Goal: Contribute content

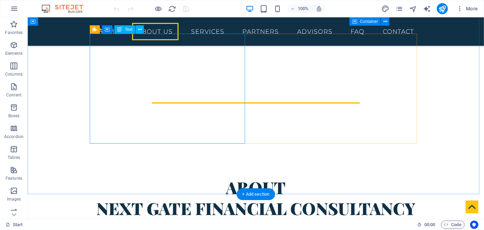
scroll to position [220, 0]
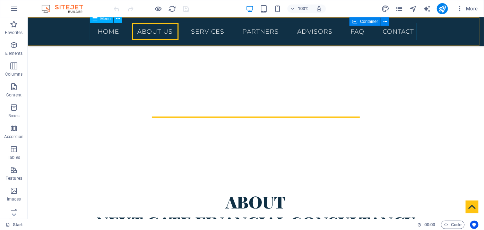
click at [318, 29] on nav "Home About us Services Partners Advisors FAQ Contact" at bounding box center [255, 31] width 327 height 17
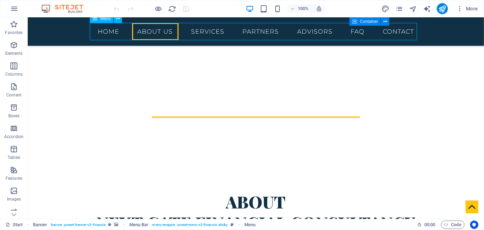
click at [317, 29] on nav "Home About us Services Partners Advisors FAQ Contact" at bounding box center [255, 31] width 327 height 17
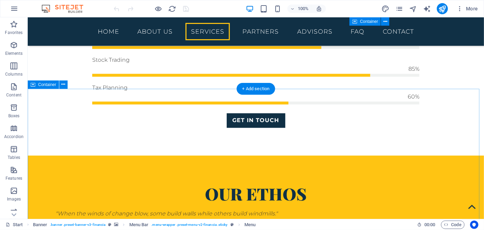
scroll to position [599, 0]
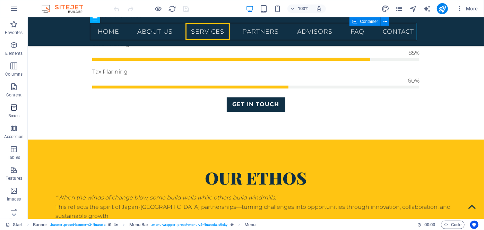
click at [14, 108] on icon "button" at bounding box center [14, 107] width 8 height 8
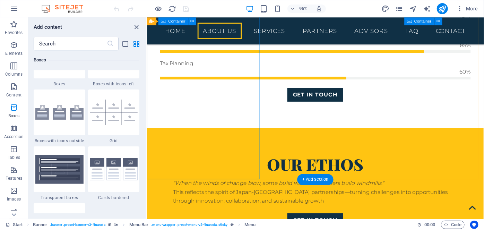
scroll to position [627, 0]
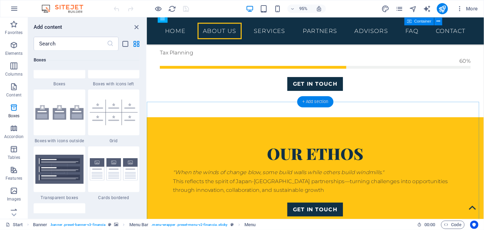
click at [310, 105] on div "+ Add section" at bounding box center [315, 101] width 36 height 11
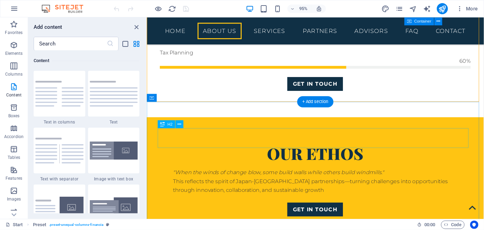
scroll to position [1213, 0]
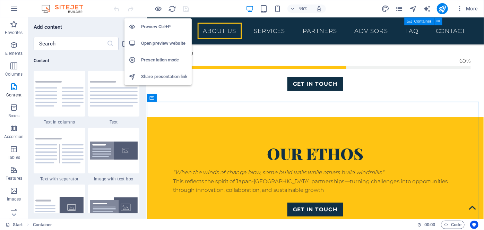
click at [155, 26] on h6 "Preview Ctrl+P" at bounding box center [164, 27] width 46 height 8
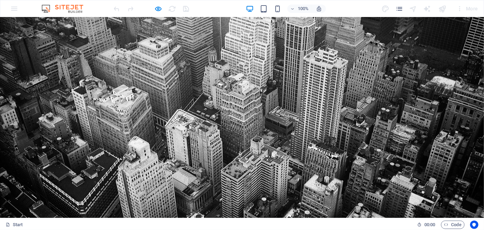
scroll to position [0, 0]
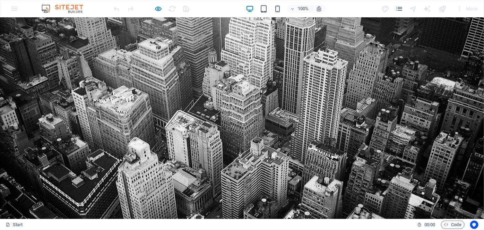
drag, startPoint x: 83, startPoint y: 97, endPoint x: 384, endPoint y: 144, distance: 304.6
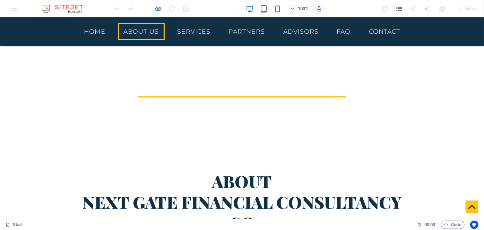
scroll to position [252, 0]
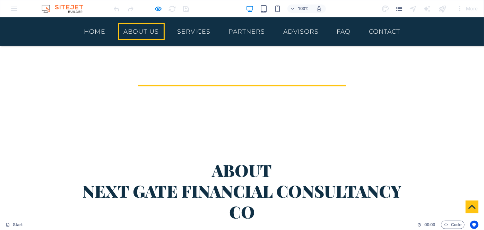
drag, startPoint x: 79, startPoint y: 131, endPoint x: 193, endPoint y: 183, distance: 124.9
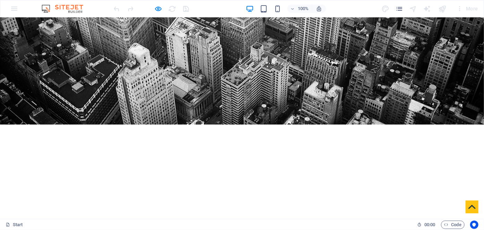
scroll to position [31, 0]
